Goal: Information Seeking & Learning: Find specific fact

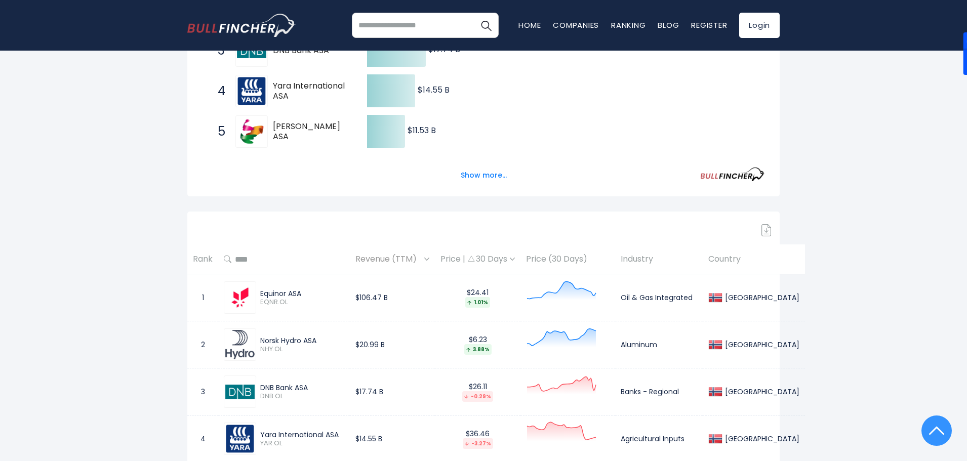
scroll to position [2, 0]
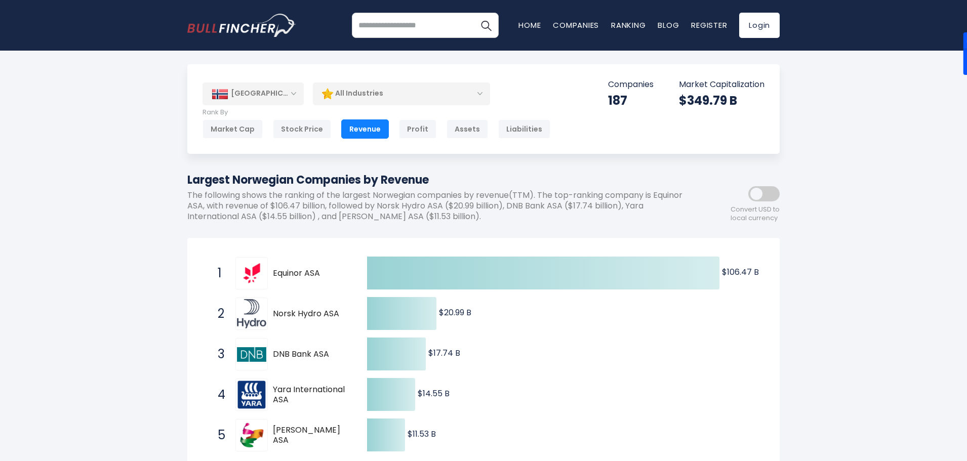
click at [292, 94] on div "[GEOGRAPHIC_DATA]" at bounding box center [252, 93] width 101 height 22
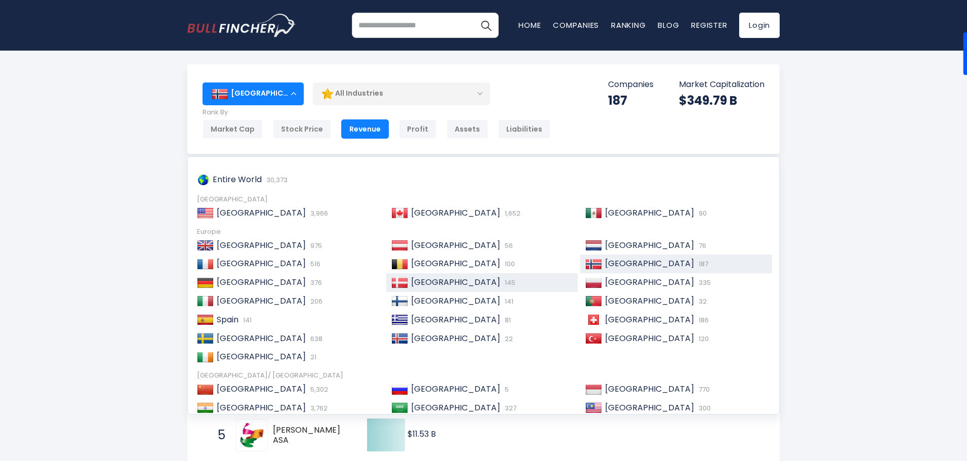
click at [420, 282] on span "[GEOGRAPHIC_DATA]" at bounding box center [455, 282] width 89 height 12
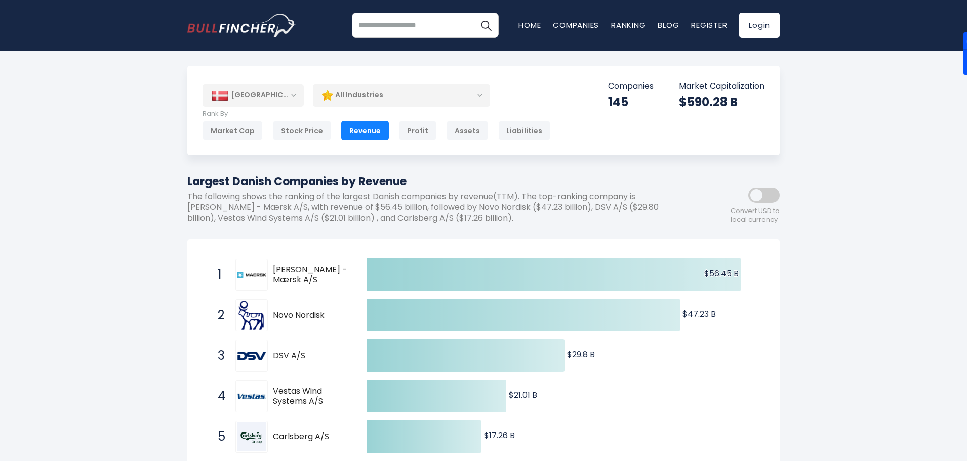
click at [463, 99] on div "All Industries" at bounding box center [401, 95] width 177 height 23
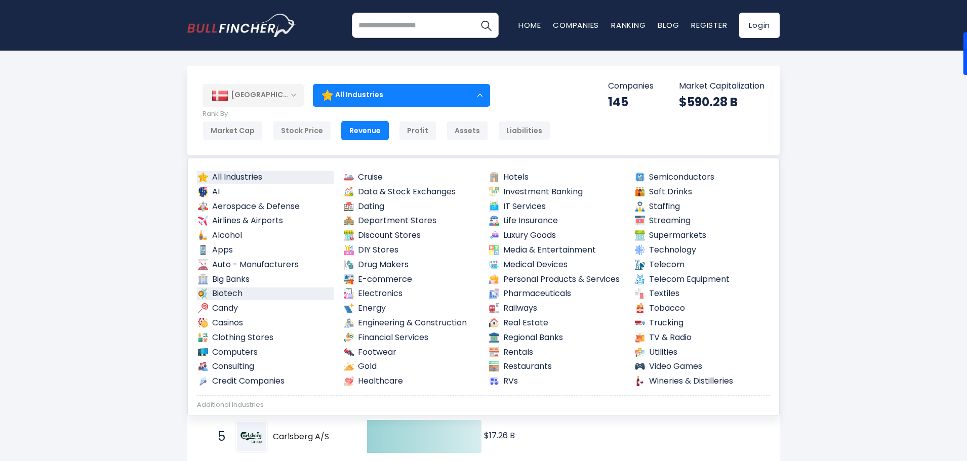
click at [222, 292] on link "Biotech" at bounding box center [265, 293] width 137 height 13
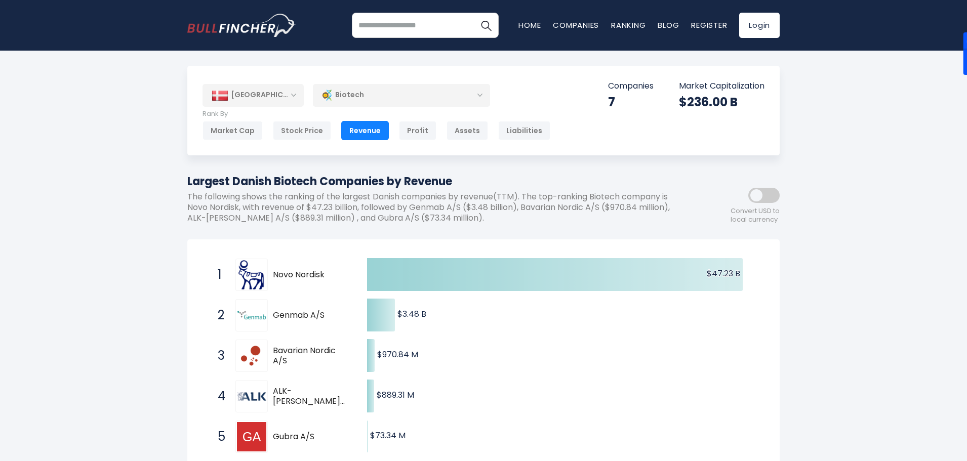
click at [386, 97] on div "Biotech" at bounding box center [401, 95] width 177 height 23
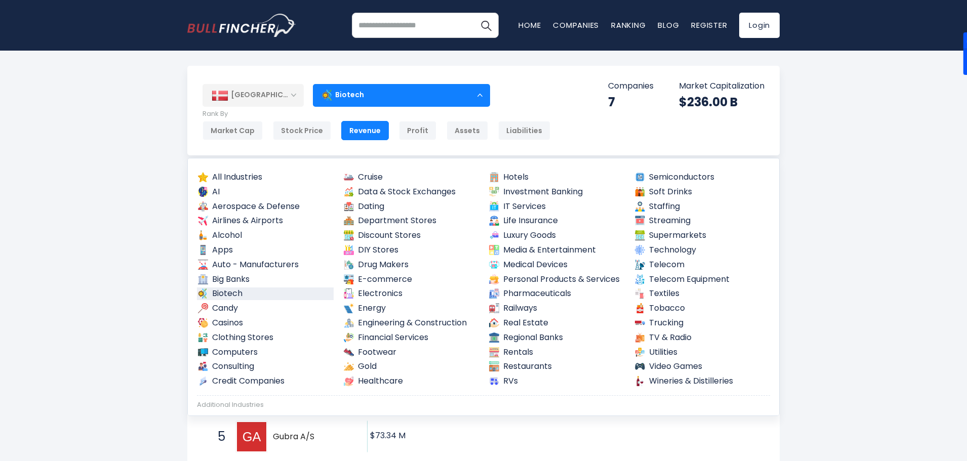
click at [419, 98] on div "Biotech" at bounding box center [401, 95] width 177 height 23
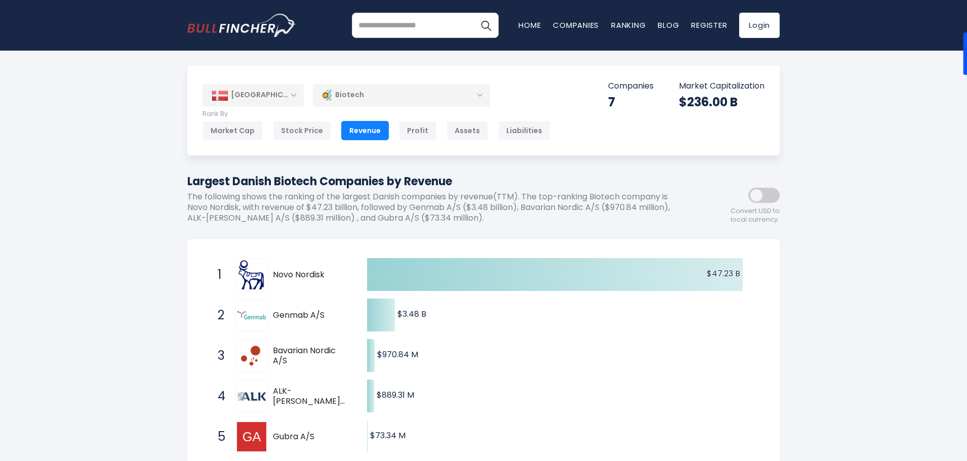
click at [421, 99] on div "Biotech" at bounding box center [401, 95] width 177 height 23
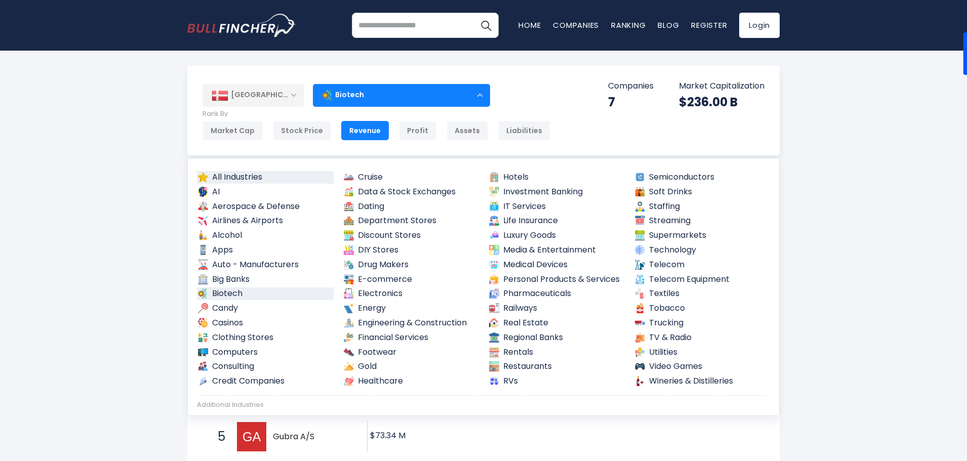
click at [238, 178] on link "All Industries" at bounding box center [265, 177] width 137 height 13
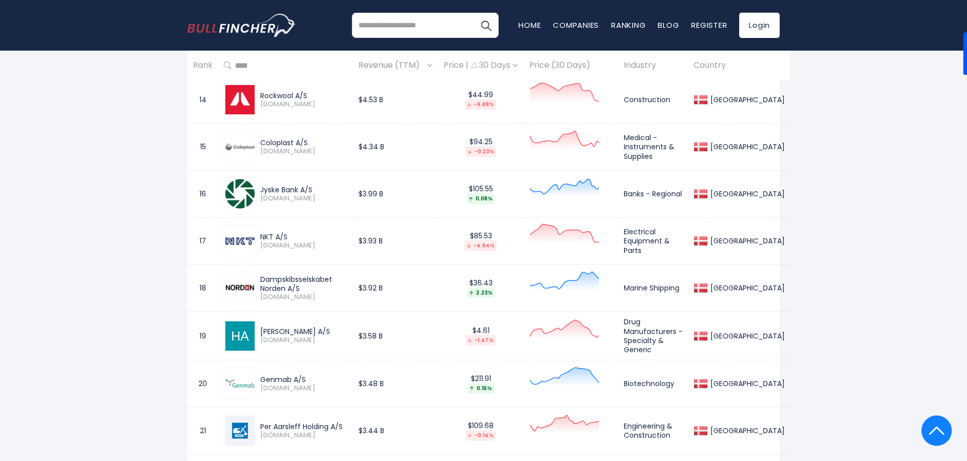
scroll to position [1164, 0]
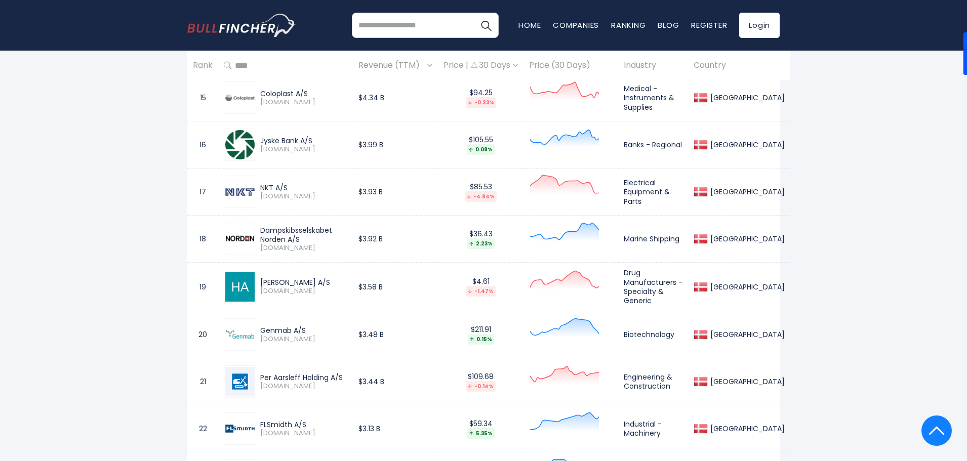
drag, startPoint x: 308, startPoint y: 330, endPoint x: 262, endPoint y: 328, distance: 45.6
click at [262, 328] on div "Genmab A/S" at bounding box center [303, 330] width 87 height 9
copy div "Genmab A/S"
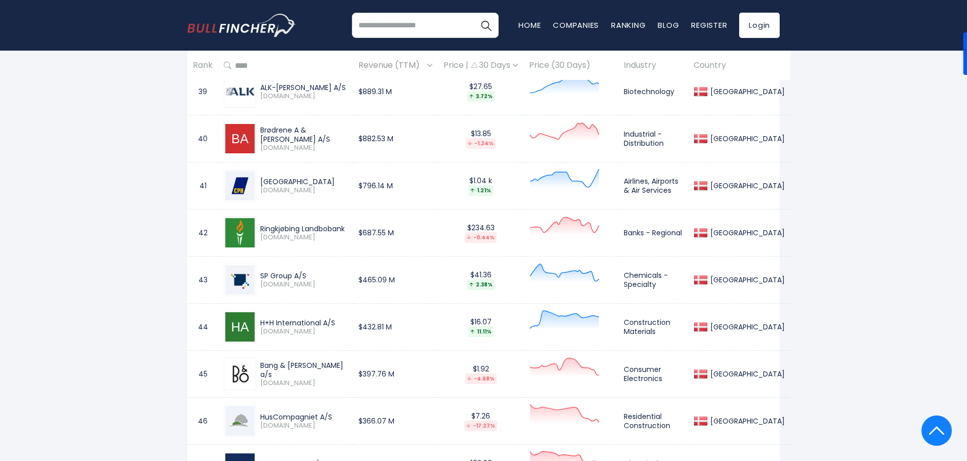
scroll to position [2328, 0]
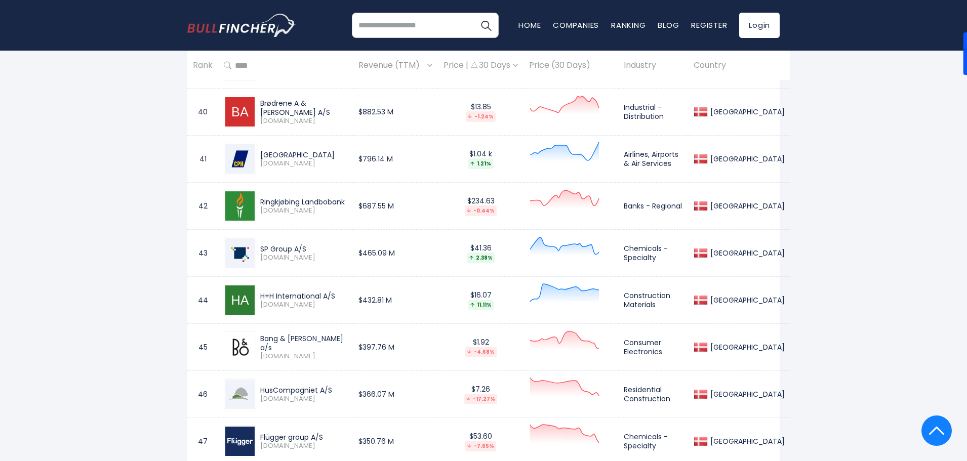
drag, startPoint x: 313, startPoint y: 245, endPoint x: 254, endPoint y: 248, distance: 59.3
click at [254, 248] on div "SP Group A/S SPG.CO" at bounding box center [285, 253] width 123 height 32
copy div "SP Group A/S"
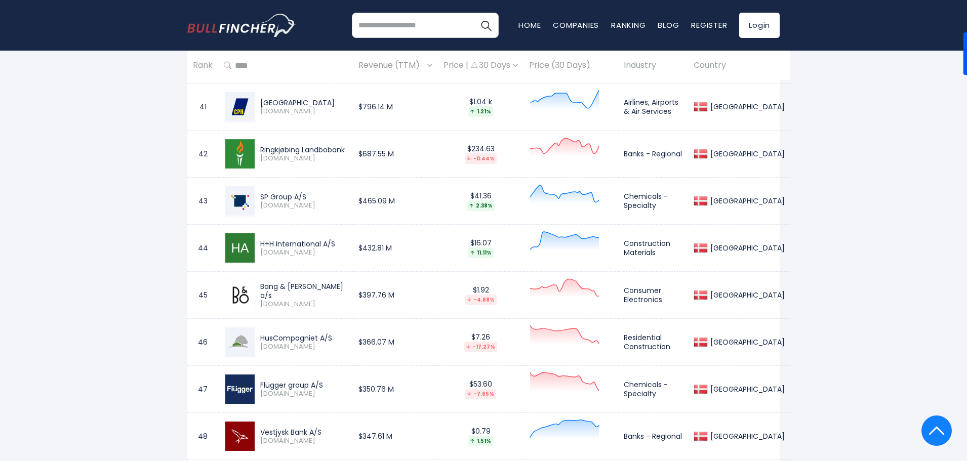
scroll to position [2480, 0]
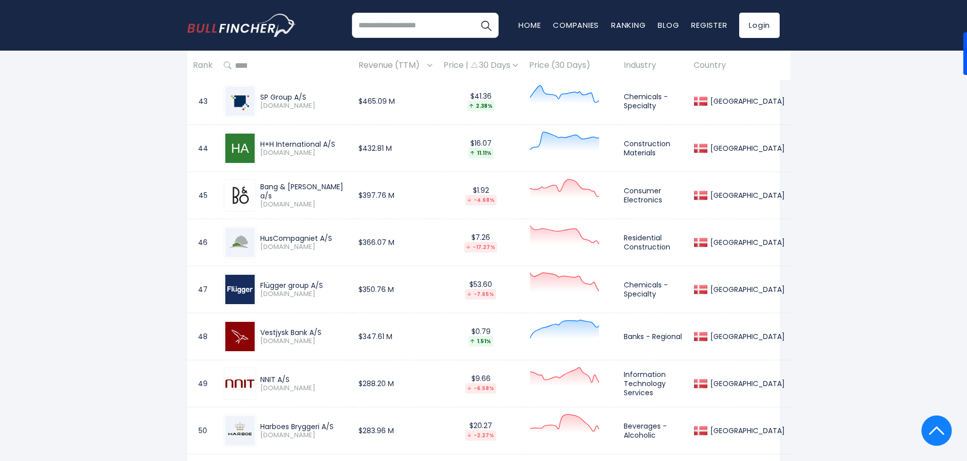
drag, startPoint x: 335, startPoint y: 284, endPoint x: 259, endPoint y: 281, distance: 76.0
click at [259, 281] on div "Flügger group A/S FLUG-B.CO" at bounding box center [301, 290] width 91 height 18
drag, startPoint x: 289, startPoint y: 288, endPoint x: 268, endPoint y: 281, distance: 23.0
click at [268, 281] on div "Flügger group A/S" at bounding box center [303, 285] width 87 height 9
drag, startPoint x: 259, startPoint y: 282, endPoint x: 328, endPoint y: 282, distance: 69.3
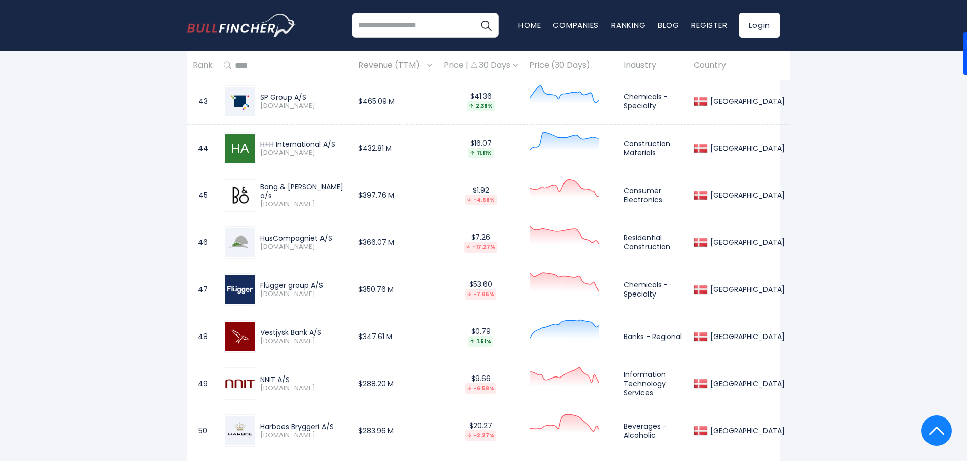
click at [328, 282] on div "Flügger group A/S FLUG-B.CO" at bounding box center [301, 290] width 91 height 18
copy div "Flügger group A/S"
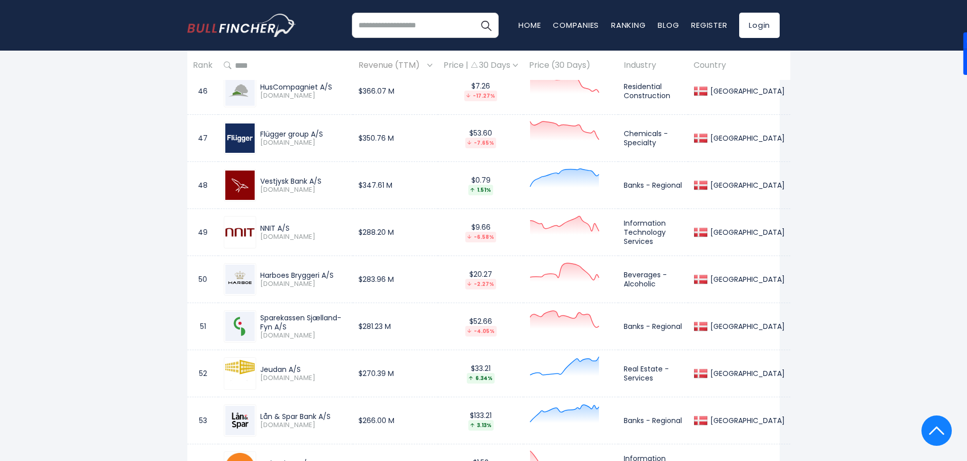
scroll to position [2632, 0]
drag, startPoint x: 337, startPoint y: 274, endPoint x: 268, endPoint y: 276, distance: 68.9
click at [258, 274] on div "Harboes Bryggeri A/S HARB-B.CO" at bounding box center [301, 279] width 91 height 18
copy div "Harboes Bryggeri A/S"
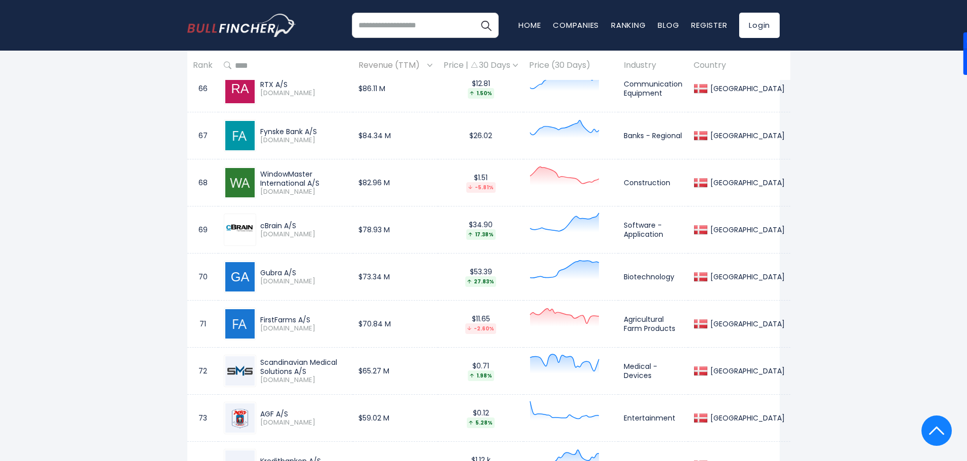
scroll to position [3644, 0]
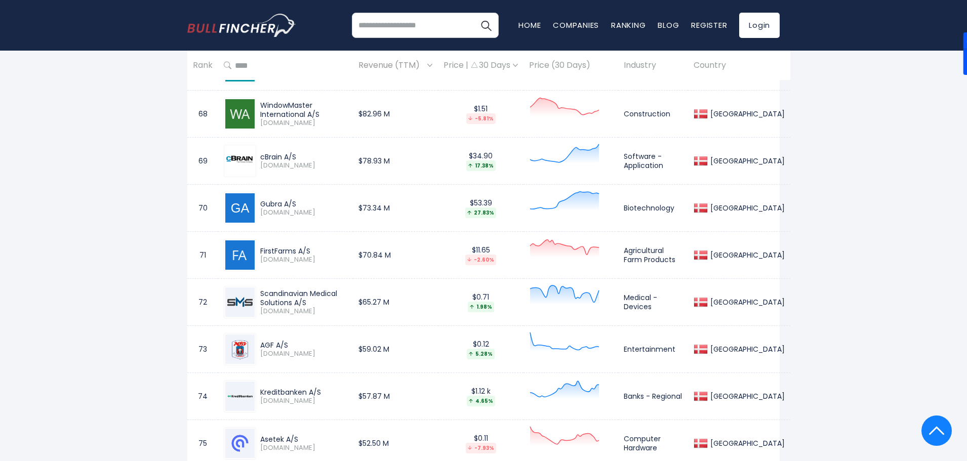
drag, startPoint x: 313, startPoint y: 249, endPoint x: 253, endPoint y: 249, distance: 59.7
click at [253, 249] on div "FirstFarms A/S FFARMS.CO" at bounding box center [285, 255] width 123 height 32
copy div "FirstFarms A/S"
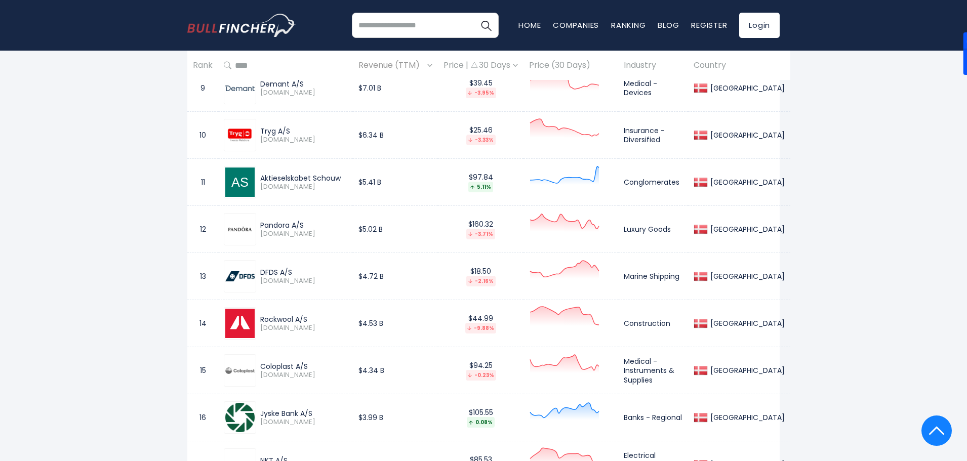
scroll to position [0, 0]
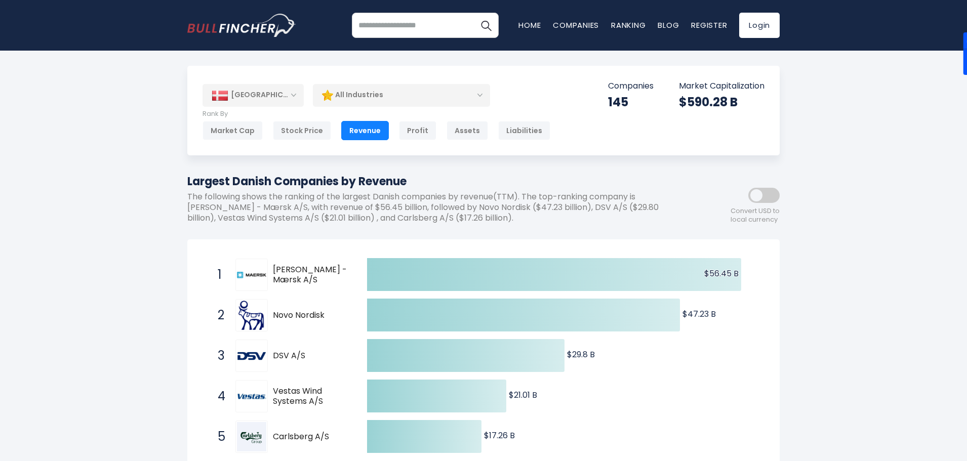
click at [250, 101] on div "[GEOGRAPHIC_DATA]" at bounding box center [252, 95] width 101 height 22
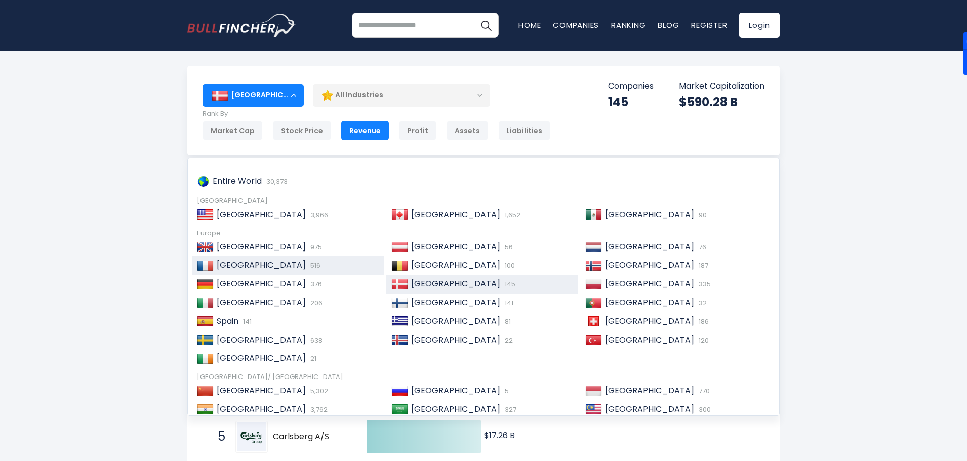
click at [236, 269] on span "[GEOGRAPHIC_DATA]" at bounding box center [261, 265] width 89 height 12
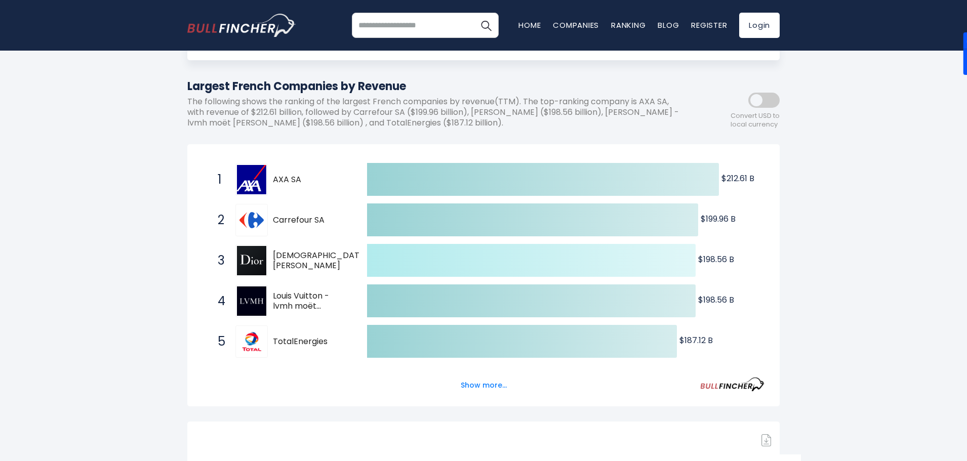
scroll to position [101, 0]
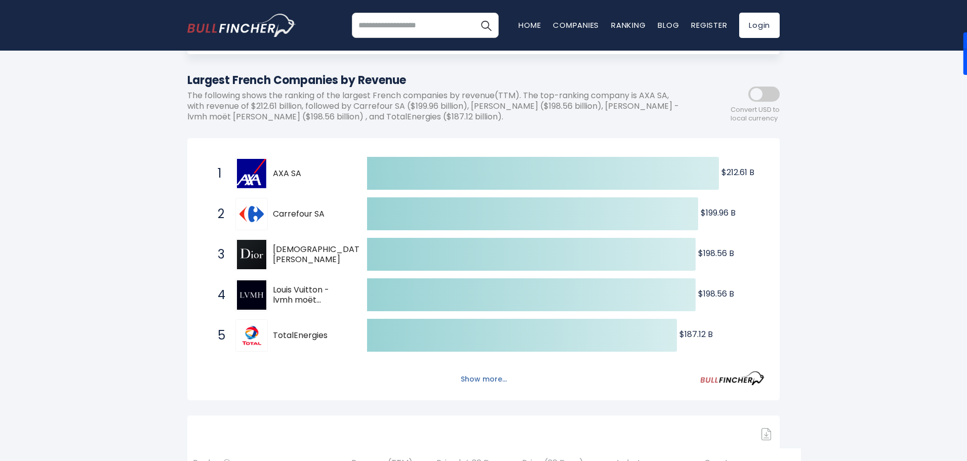
click at [485, 380] on button "Show more..." at bounding box center [483, 379] width 58 height 17
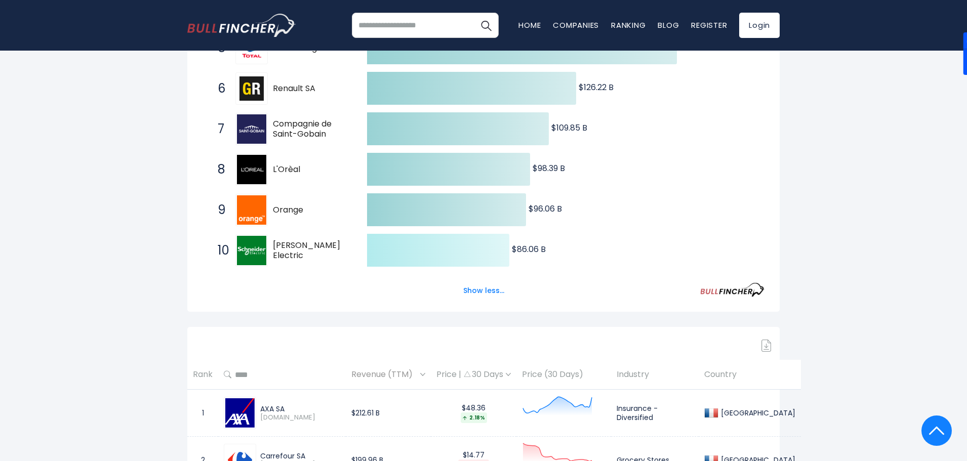
scroll to position [405, 0]
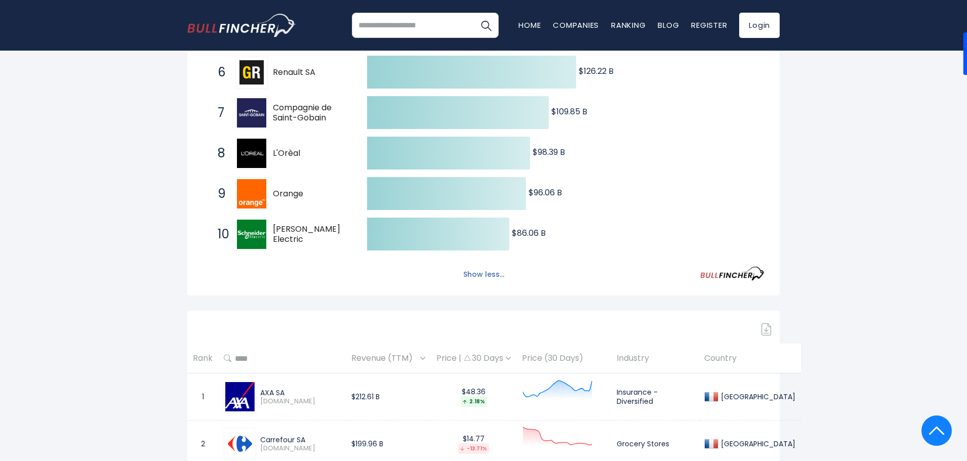
click at [480, 272] on button "Show less..." at bounding box center [483, 274] width 53 height 17
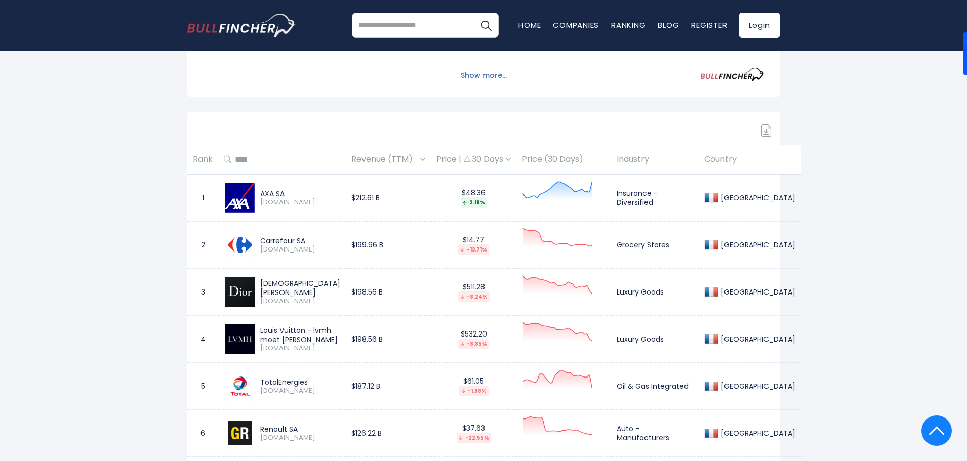
click at [478, 73] on button "Show more..." at bounding box center [483, 75] width 58 height 17
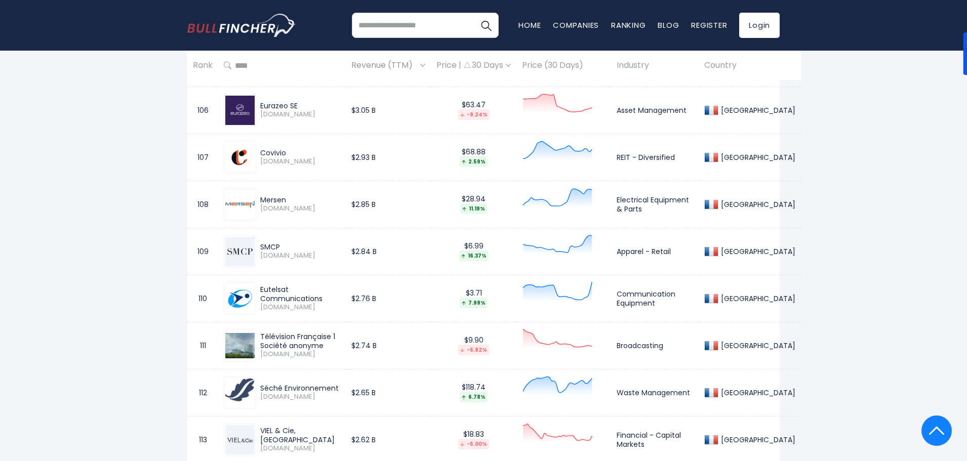
scroll to position [5668, 0]
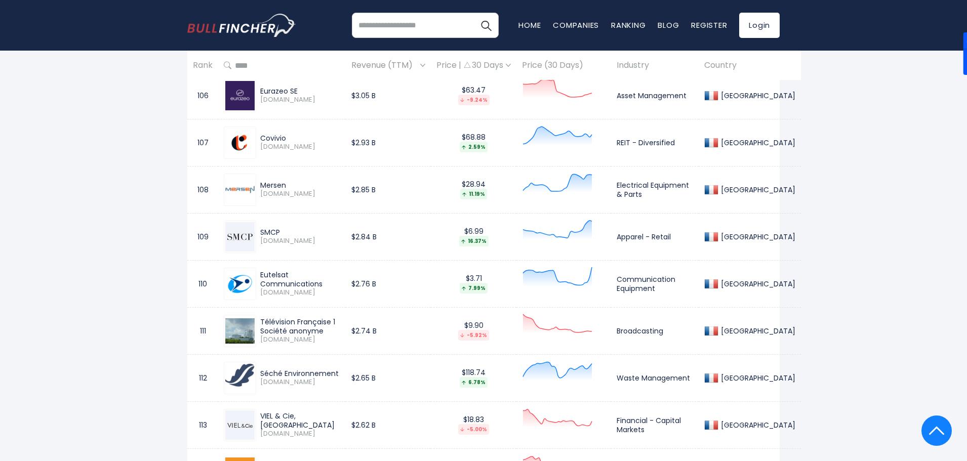
drag, startPoint x: 276, startPoint y: 221, endPoint x: 254, endPoint y: 221, distance: 22.8
click at [254, 221] on div "SMCP [DOMAIN_NAME]" at bounding box center [282, 237] width 116 height 32
copy div "SMCP"
